Goal: Task Accomplishment & Management: Complete application form

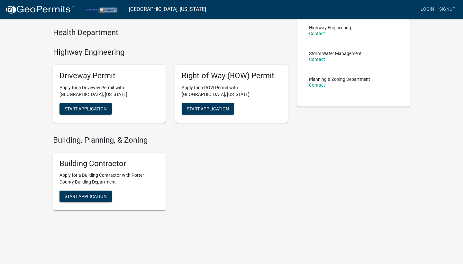
scroll to position [125, 0]
click at [98, 196] on span "Start Application" at bounding box center [86, 196] width 42 height 5
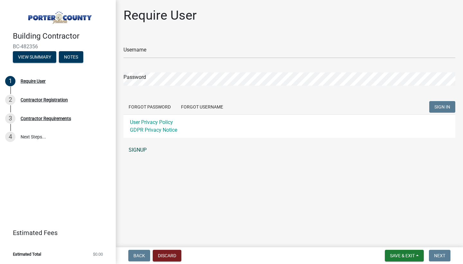
click at [137, 149] on link "SIGNUP" at bounding box center [290, 149] width 332 height 13
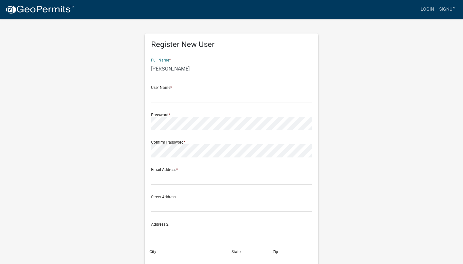
type input "Derek Larson"
type input "P"
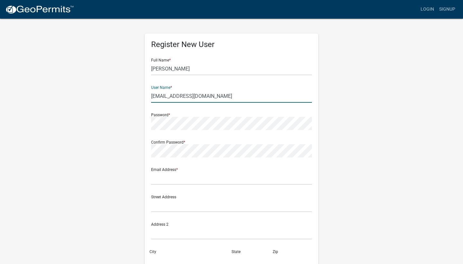
type input "[EMAIL_ADDRESS][DOMAIN_NAME]"
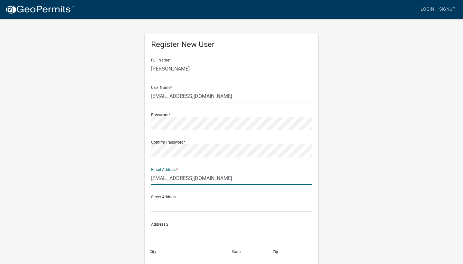
type input "[EMAIL_ADDRESS][DOMAIN_NAME]"
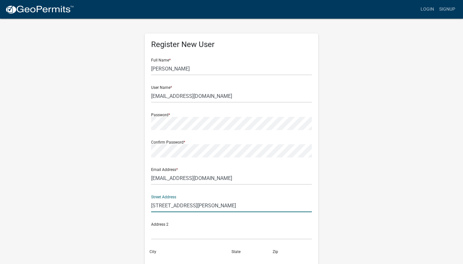
type input "[STREET_ADDRESS][PERSON_NAME]"
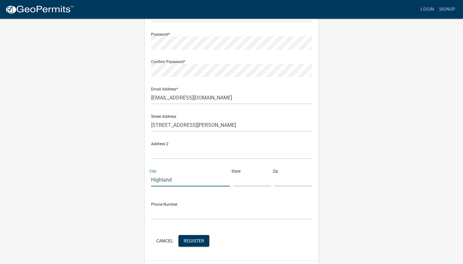
scroll to position [84, 0]
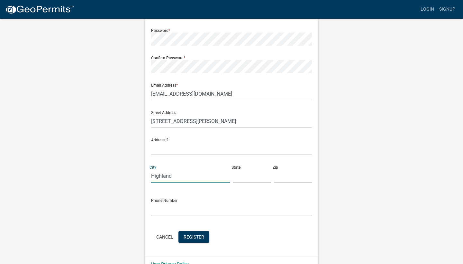
type input "Highland"
type input "IN"
type input "46322"
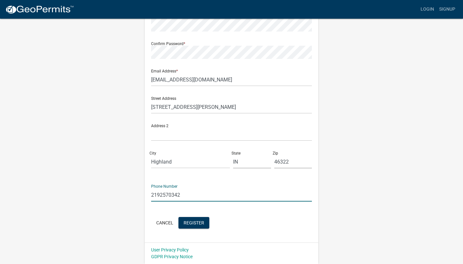
scroll to position [98, 0]
type input "2192570342"
click at [188, 225] on button "Register" at bounding box center [194, 223] width 31 height 12
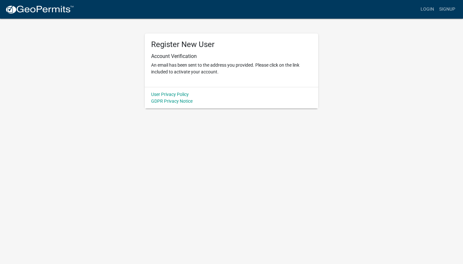
scroll to position [0, 0]
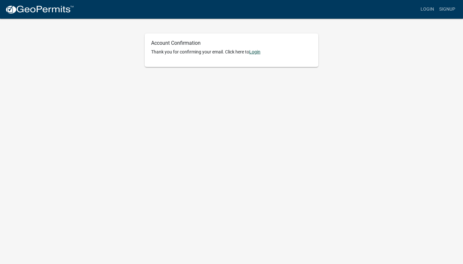
click at [257, 52] on link "Login" at bounding box center [254, 51] width 11 height 5
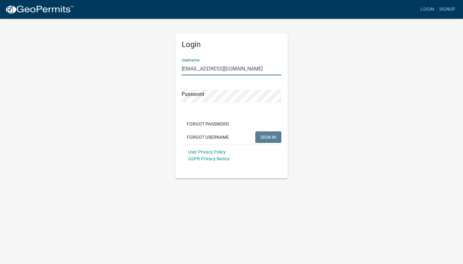
type input "[EMAIL_ADDRESS][DOMAIN_NAME]"
click at [272, 134] on span "SIGN IN" at bounding box center [269, 136] width 16 height 5
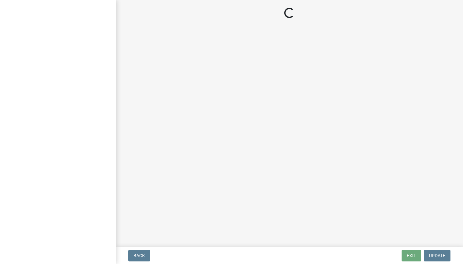
select select "IN"
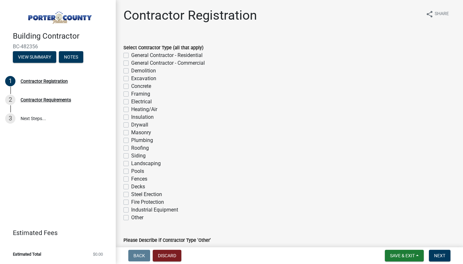
click at [131, 187] on label "Decks" at bounding box center [138, 187] width 14 height 8
click at [131, 187] on input "Decks" at bounding box center [133, 185] width 4 height 4
checkbox input "true"
checkbox input "false"
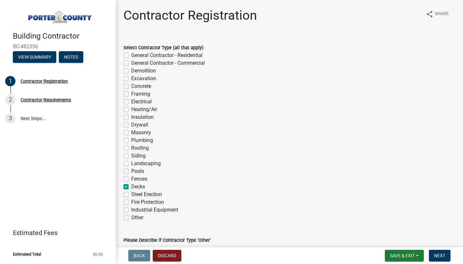
checkbox input "false"
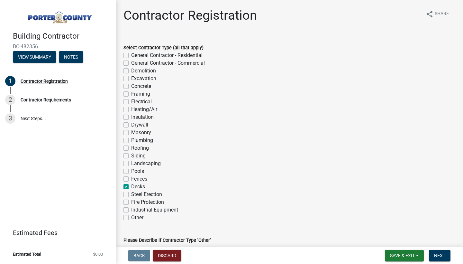
checkbox input "false"
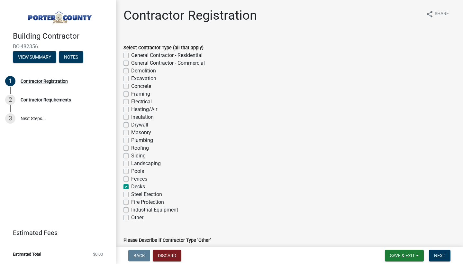
checkbox input "false"
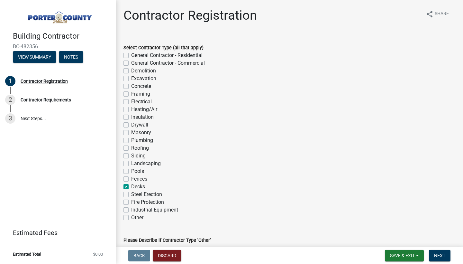
checkbox input "true"
checkbox input "false"
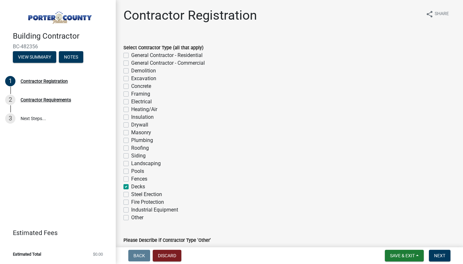
click at [131, 93] on label "Framing" at bounding box center [140, 94] width 19 height 8
click at [131, 93] on input "Framing" at bounding box center [133, 92] width 4 height 4
checkbox input "true"
checkbox input "false"
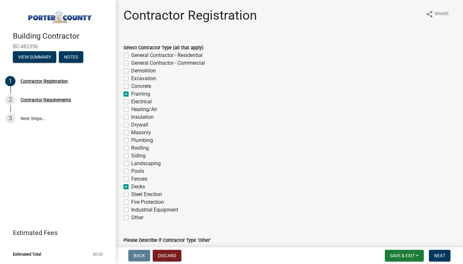
checkbox input "false"
checkbox input "true"
checkbox input "false"
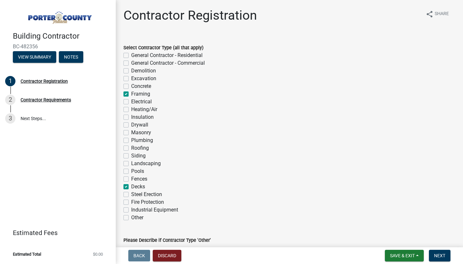
checkbox input "false"
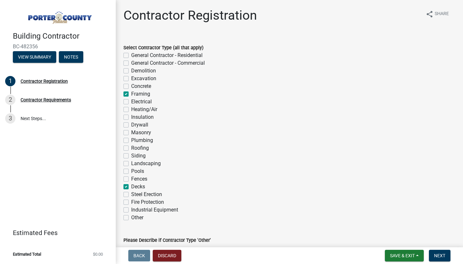
checkbox input "false"
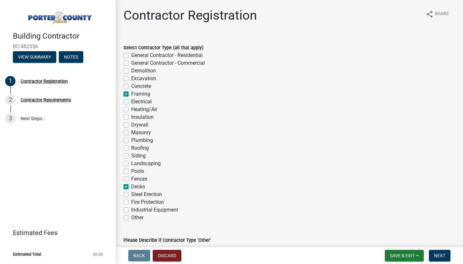
checkbox input "true"
checkbox input "false"
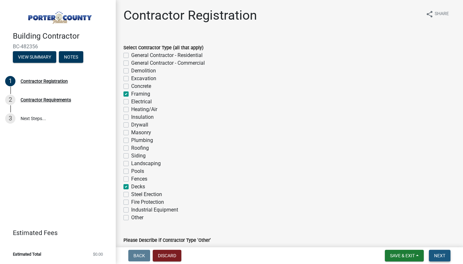
click at [442, 257] on span "Next" at bounding box center [439, 255] width 11 height 5
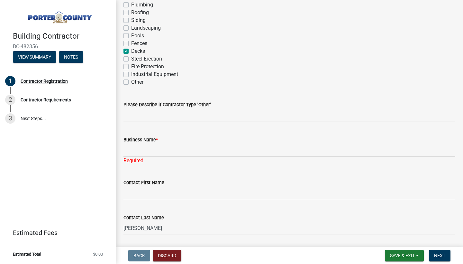
scroll to position [123, 0]
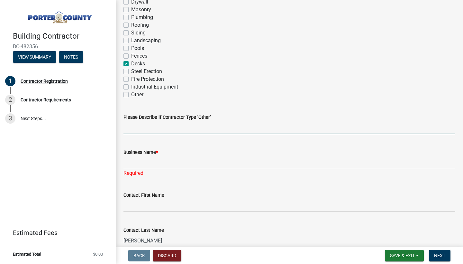
click at [219, 127] on input "Please Describe if Contractor Type 'Other'" at bounding box center [290, 127] width 332 height 13
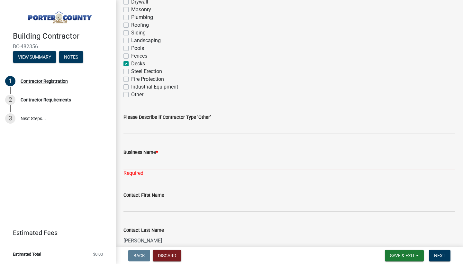
click at [185, 159] on input "Business Name *" at bounding box center [290, 162] width 332 height 13
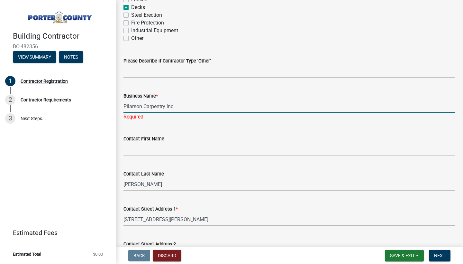
scroll to position [192, 0]
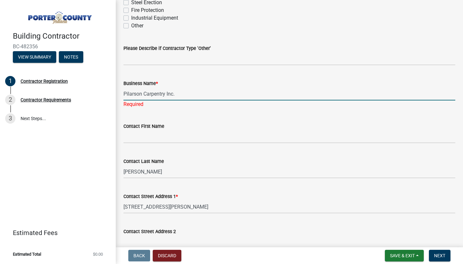
type input "Pilarson Carpentry Inc."
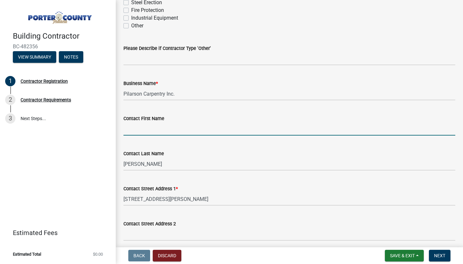
click at [156, 135] on wm-data-entity-input "Contact First Name" at bounding box center [290, 123] width 332 height 35
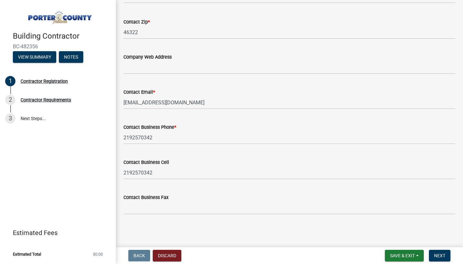
scroll to position [0, 0]
type input "[PERSON_NAME]"
click at [444, 258] on span "Next" at bounding box center [439, 255] width 11 height 5
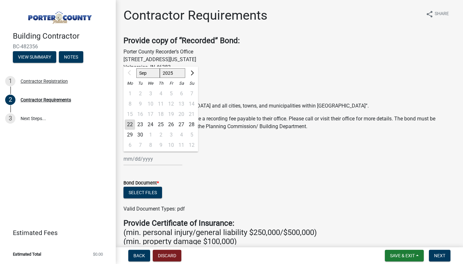
click at [145, 159] on div "Sep Oct Nov [DATE] 2026 2027 2028 2029 2030 2031 2032 2033 2034 2035 2036 2037 …" at bounding box center [153, 158] width 59 height 13
click at [246, 78] on p "Phone [PHONE_NUMBER]" at bounding box center [290, 80] width 332 height 8
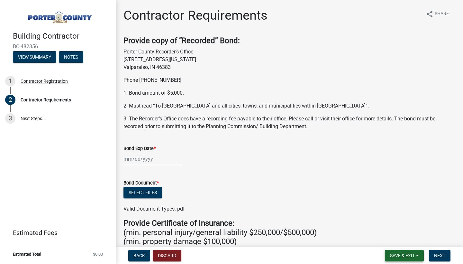
click at [403, 255] on span "Save & Exit" at bounding box center [402, 255] width 25 height 5
click at [397, 242] on button "Save & Exit" at bounding box center [397, 238] width 51 height 15
